Goal: Transaction & Acquisition: Purchase product/service

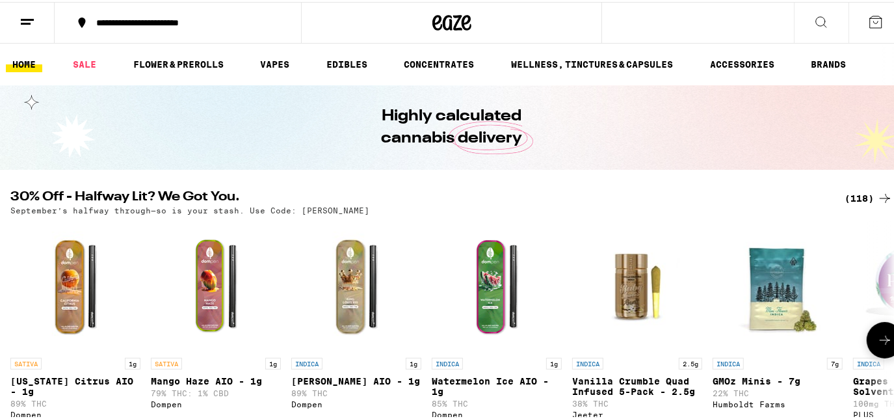
click at [877, 339] on icon at bounding box center [885, 338] width 16 height 16
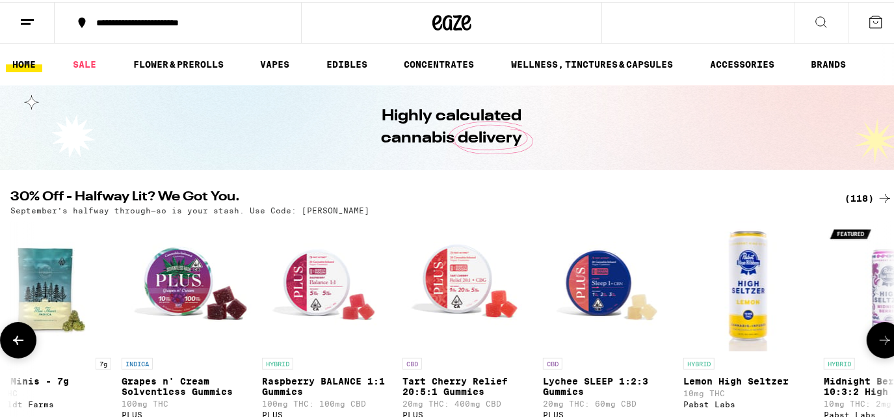
click at [877, 340] on icon at bounding box center [885, 338] width 16 height 16
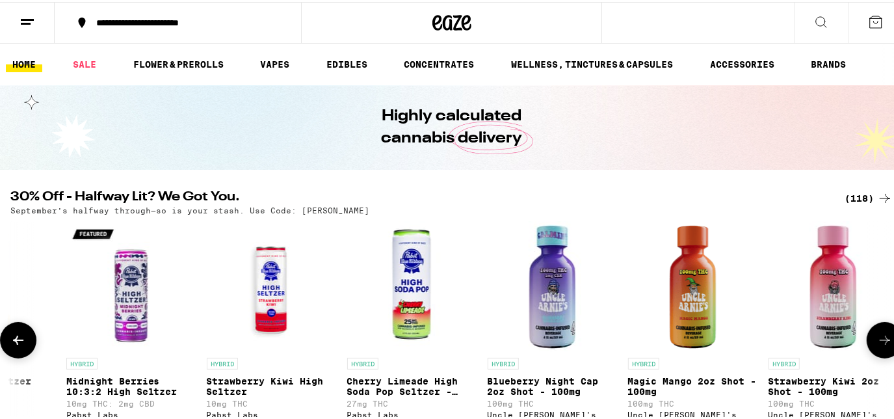
click at [877, 340] on icon at bounding box center [885, 338] width 16 height 16
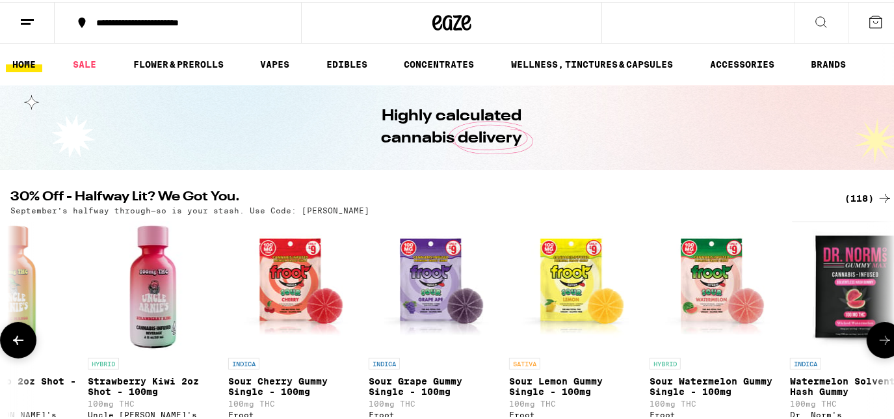
scroll to position [0, 2255]
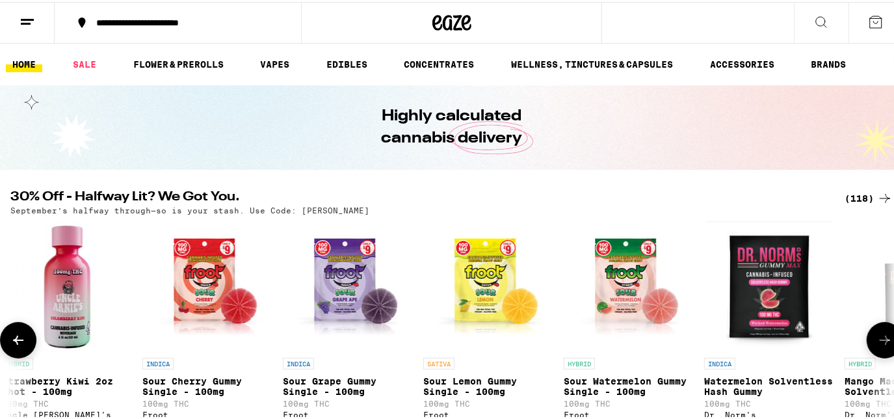
click at [877, 340] on icon at bounding box center [885, 338] width 16 height 16
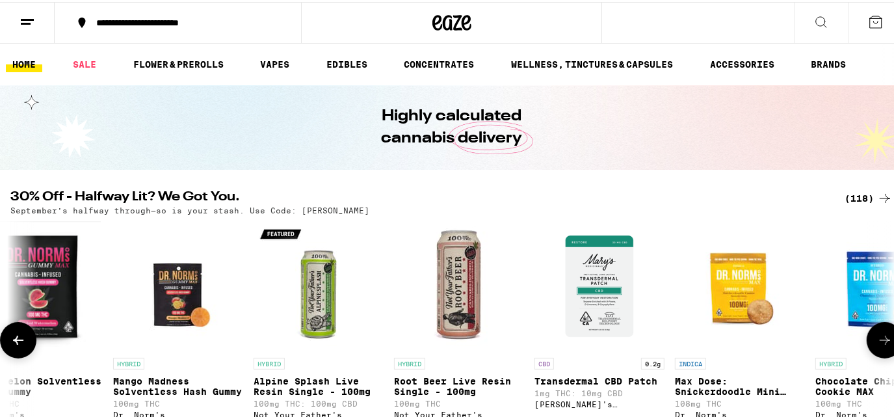
scroll to position [0, 0]
click at [877, 340] on icon at bounding box center [885, 338] width 16 height 16
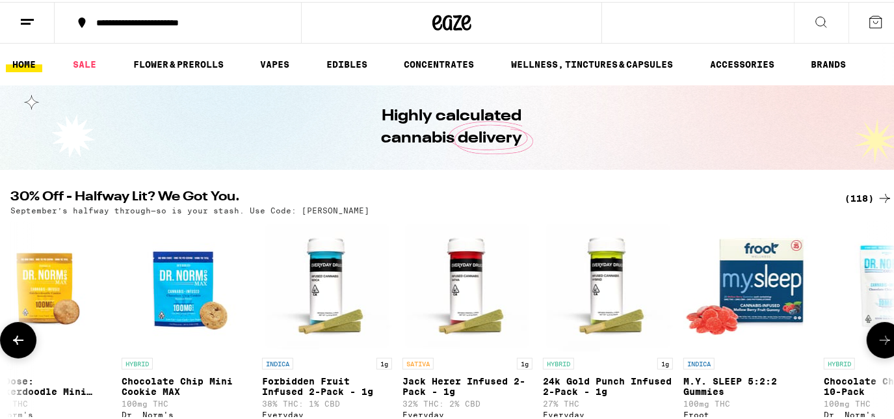
scroll to position [0, 3719]
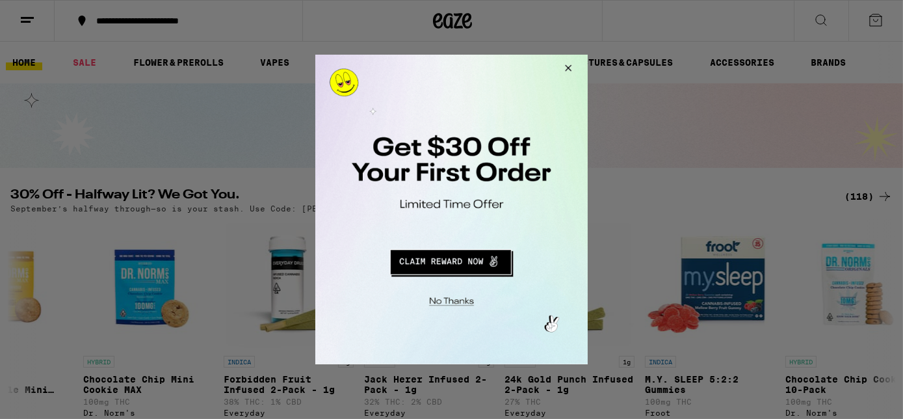
click at [567, 66] on button "Close Modal" at bounding box center [565, 70] width 35 height 31
